Goal: Task Accomplishment & Management: Use online tool/utility

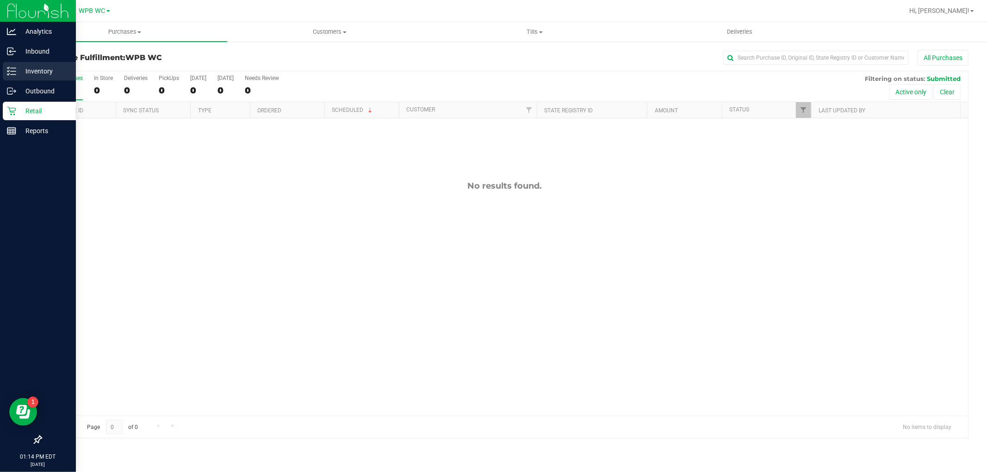
click at [41, 65] on div "Inventory" at bounding box center [39, 71] width 73 height 19
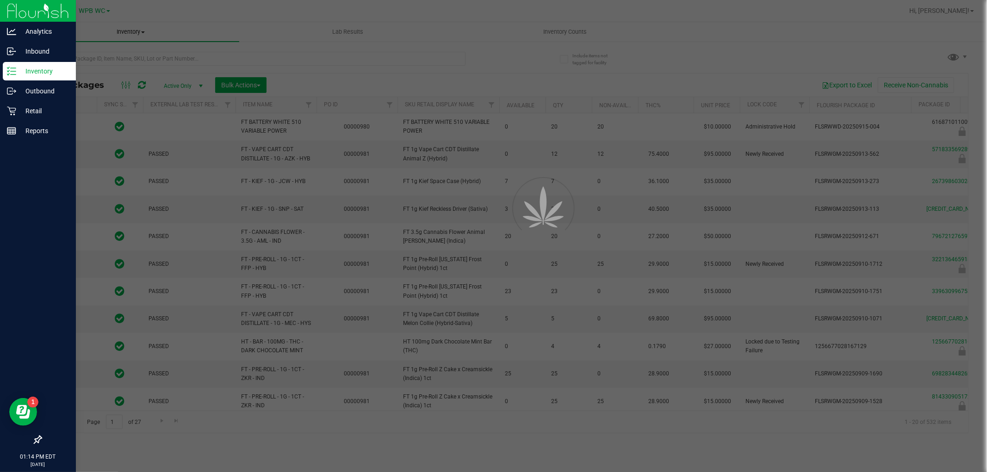
click at [188, 57] on div at bounding box center [493, 236] width 987 height 472
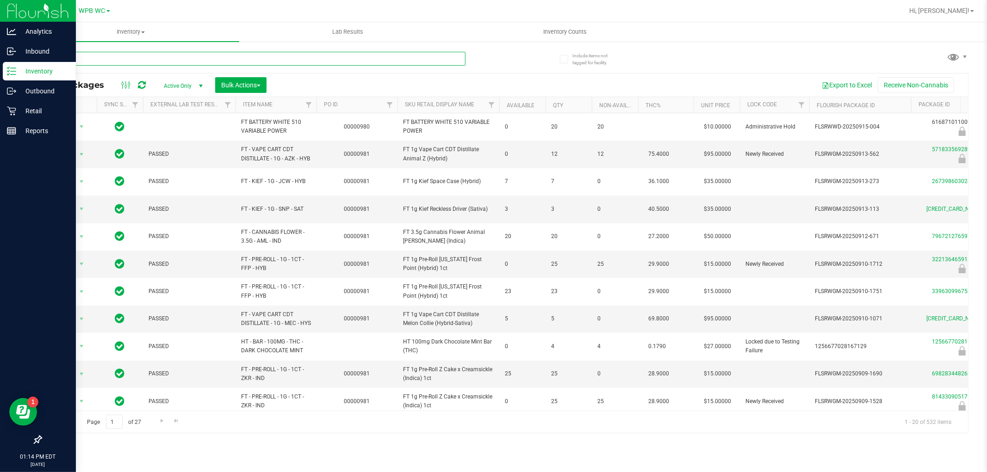
click at [188, 57] on input "text" at bounding box center [253, 59] width 425 height 14
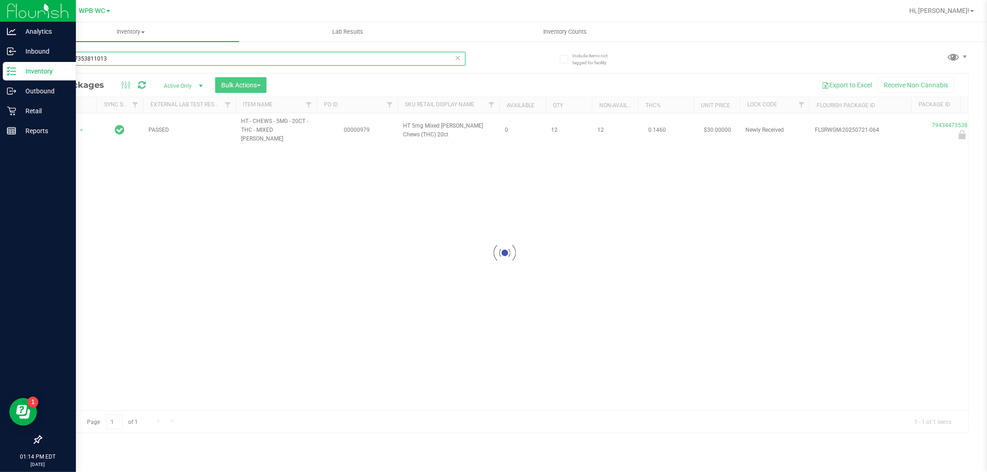
type input "7943447353811013"
click at [70, 126] on div at bounding box center [504, 253] width 927 height 359
click at [73, 127] on span "Action" at bounding box center [62, 130] width 25 height 13
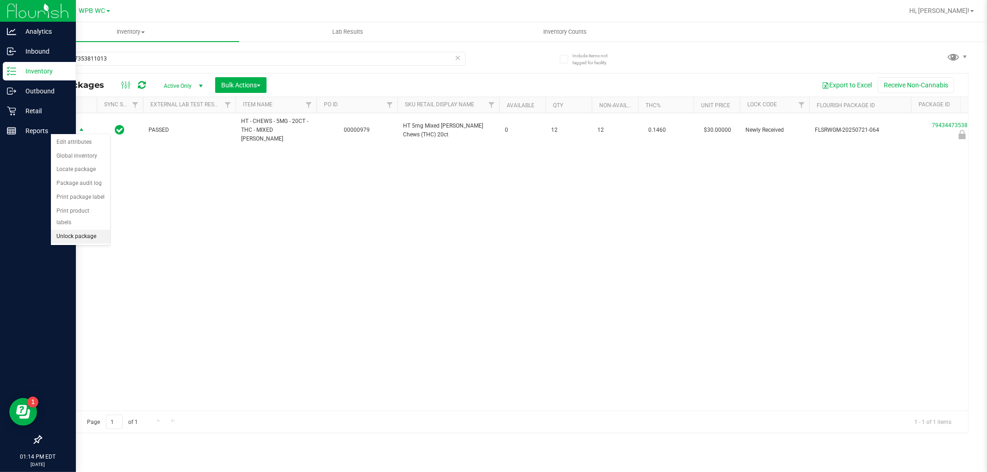
click at [63, 237] on li "Unlock package" at bounding box center [80, 237] width 59 height 14
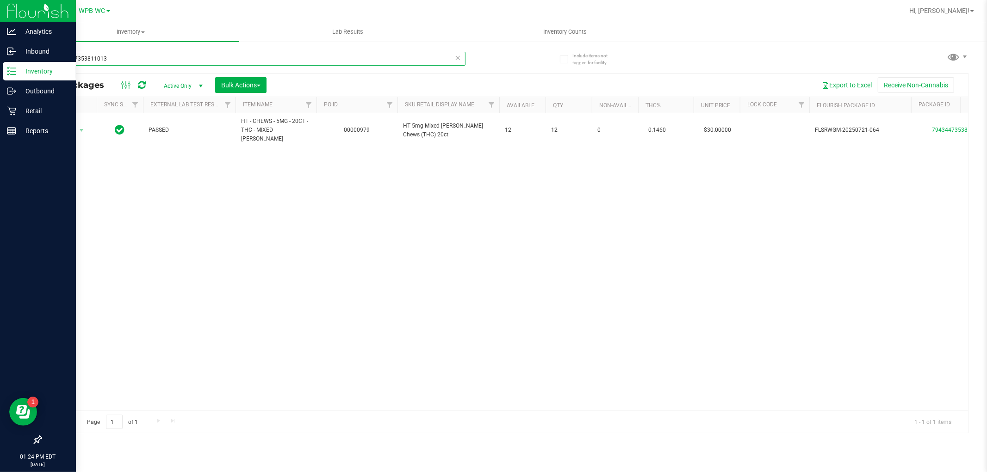
click at [300, 65] on input "7943447353811013" at bounding box center [253, 59] width 425 height 14
click at [301, 65] on input "7943447353811013" at bounding box center [253, 59] width 425 height 14
type input "2105449884135892"
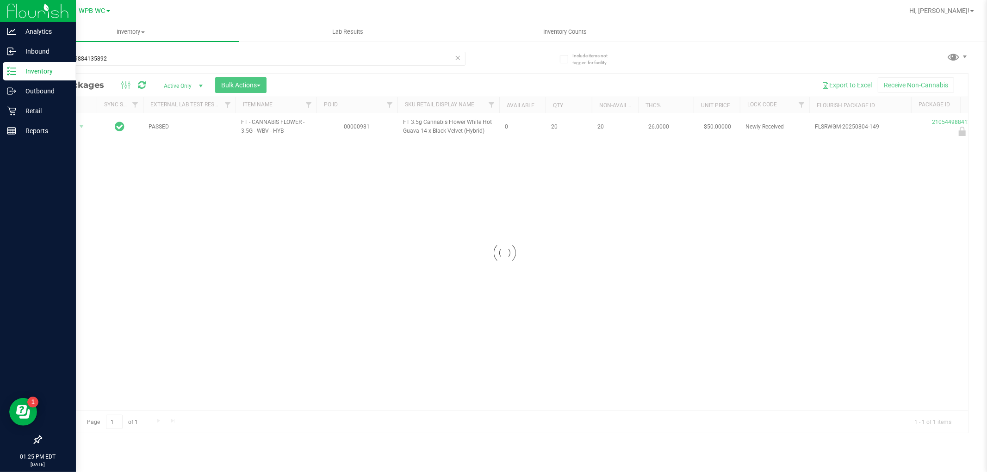
click at [77, 130] on div at bounding box center [504, 253] width 927 height 359
click at [79, 128] on span "select" at bounding box center [81, 126] width 7 height 7
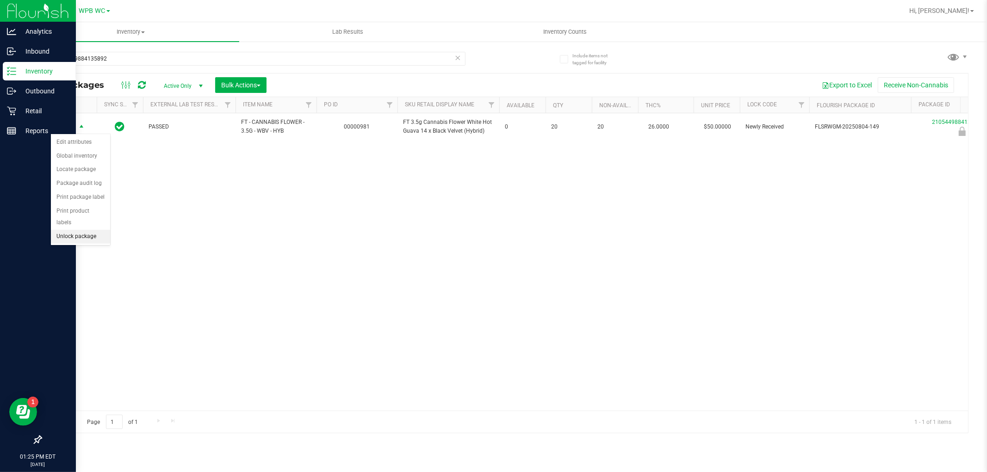
click at [90, 237] on li "Unlock package" at bounding box center [80, 237] width 59 height 14
